Goal: Check status: Check status

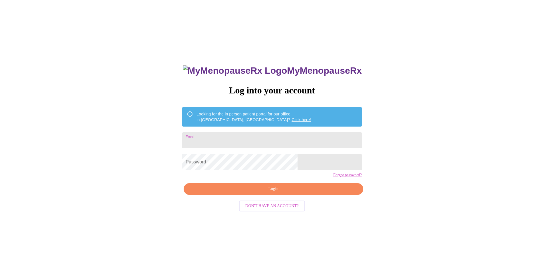
click at [258, 138] on input "Email" at bounding box center [271, 140] width 179 height 16
type input "svane314@yahoo.com"
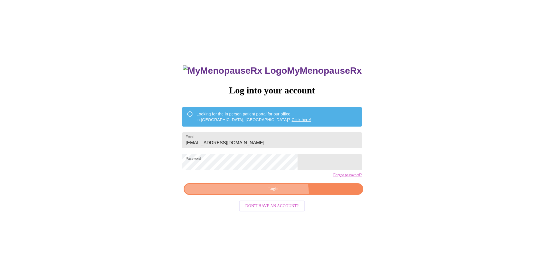
click at [279, 193] on span "Login" at bounding box center [273, 188] width 166 height 7
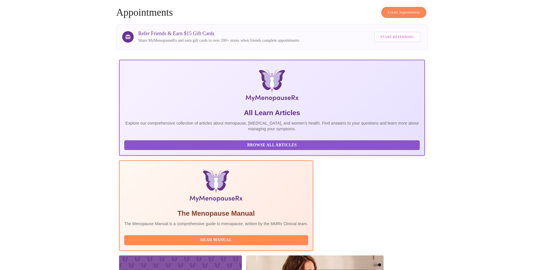
scroll to position [43, 0]
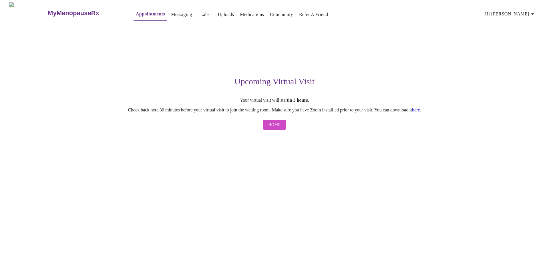
click at [476, 133] on div "MyMenopauseRx Appointments Messaging Labs Uploads Medications Community Refer a…" at bounding box center [274, 67] width 544 height 130
